Goal: Transaction & Acquisition: Purchase product/service

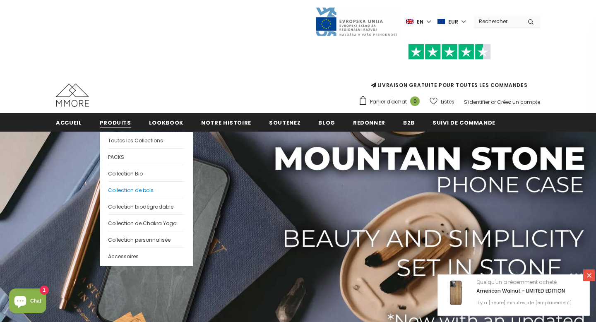
click at [132, 194] on link "Collection de bois" at bounding box center [146, 189] width 77 height 17
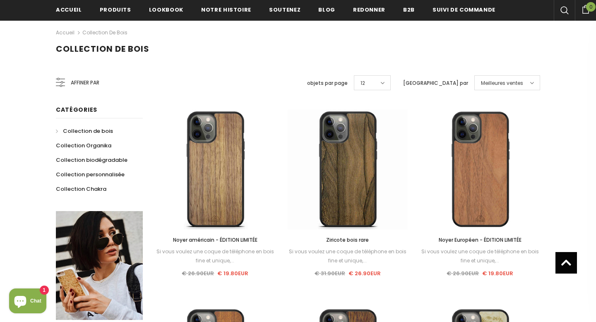
scroll to position [121, 0]
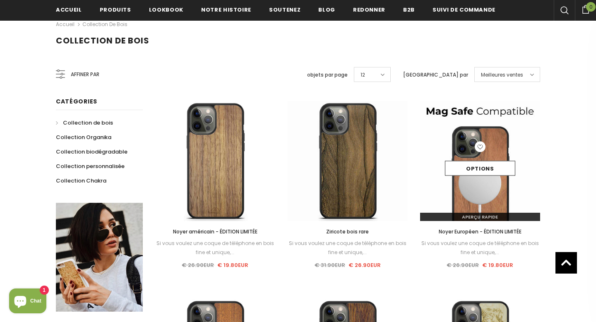
click at [502, 152] on div "Options" at bounding box center [480, 160] width 120 height 39
click at [492, 164] on link "Options" at bounding box center [480, 168] width 70 height 15
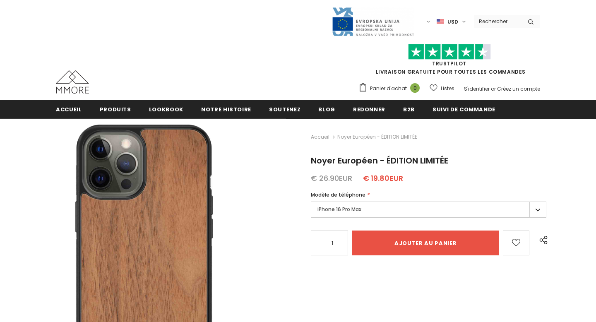
type input "Add to cart"
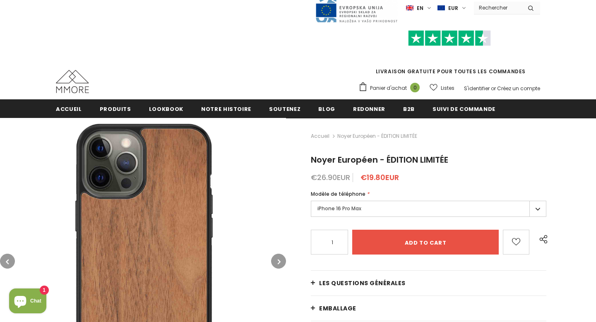
scroll to position [98, 0]
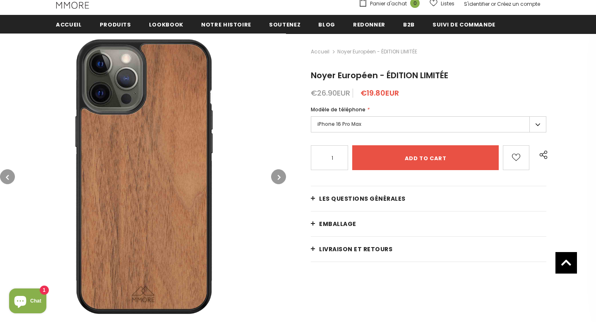
click at [537, 124] on label "iPhone 16 Pro Max" at bounding box center [428, 124] width 235 height 16
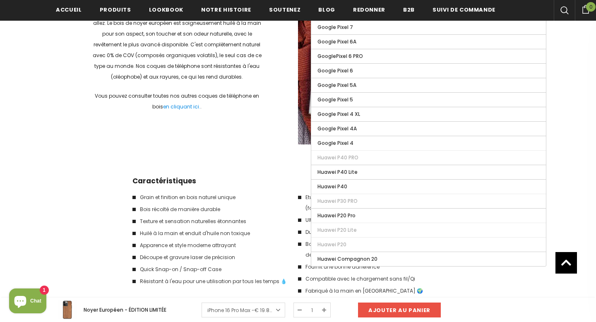
scroll to position [1229, 0]
